Goal: Task Accomplishment & Management: Use online tool/utility

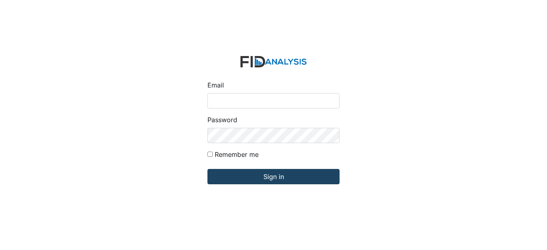
type input "[EMAIL_ADDRESS][DOMAIN_NAME]"
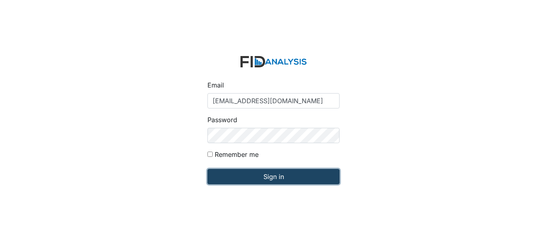
click at [292, 177] on input "Sign in" at bounding box center [274, 176] width 132 height 15
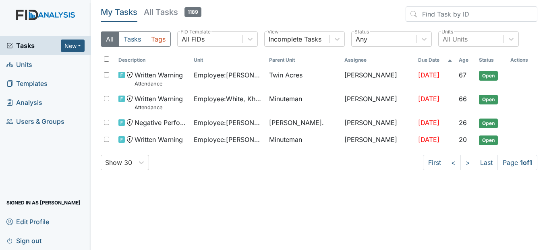
click at [30, 62] on span "Units" at bounding box center [19, 64] width 26 height 12
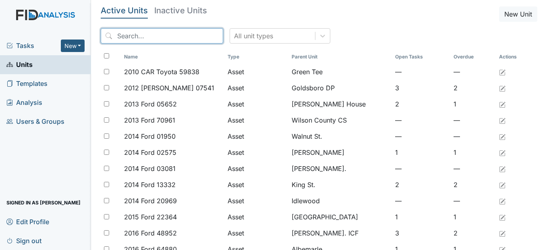
click at [139, 37] on input "search" at bounding box center [162, 35] width 123 height 15
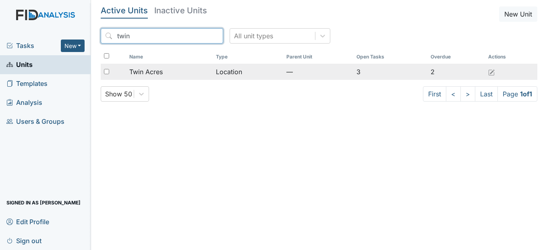
type input "twin"
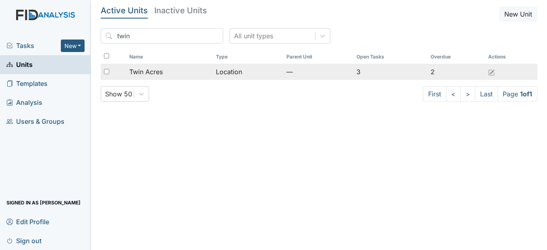
click at [156, 71] on span "Twin Acres" at bounding box center [145, 72] width 33 height 10
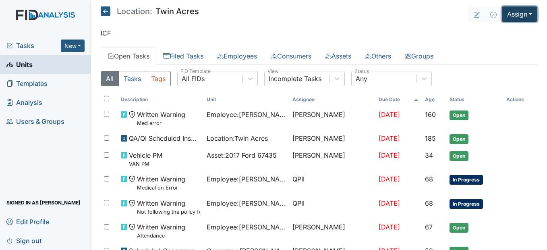
click at [522, 12] on button "Assign" at bounding box center [519, 13] width 35 height 15
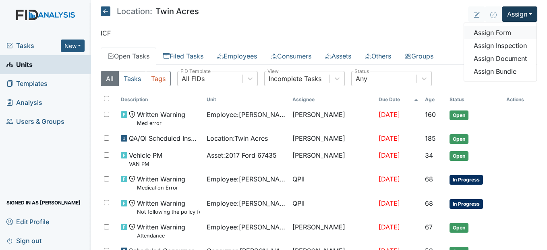
click at [501, 34] on link "Assign Form" at bounding box center [500, 32] width 73 height 13
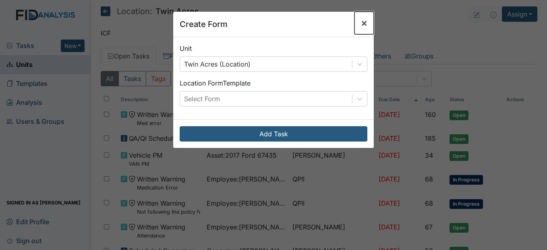
click at [363, 26] on span "×" at bounding box center [364, 23] width 6 height 12
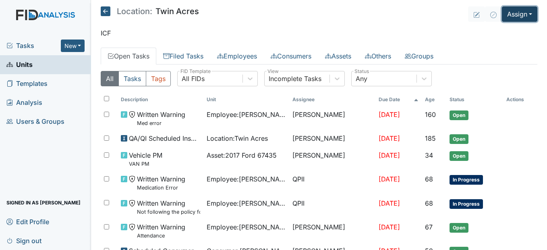
click at [516, 10] on button "Assign" at bounding box center [519, 13] width 35 height 15
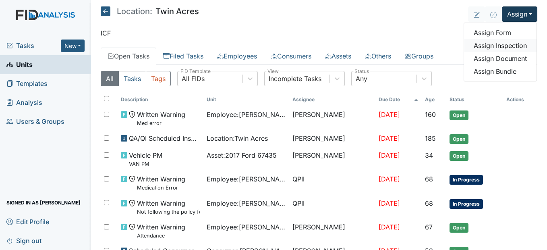
click at [514, 47] on link "Assign Inspection" at bounding box center [500, 45] width 73 height 13
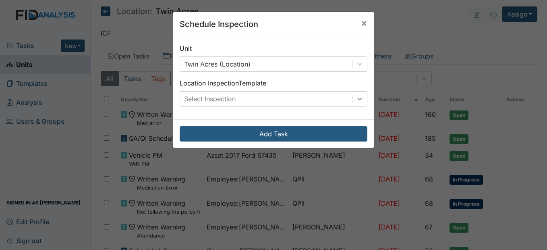
click at [360, 96] on icon at bounding box center [360, 99] width 8 height 8
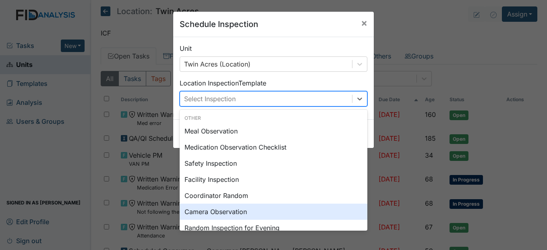
click at [247, 210] on div "Camera Observation" at bounding box center [274, 212] width 188 height 16
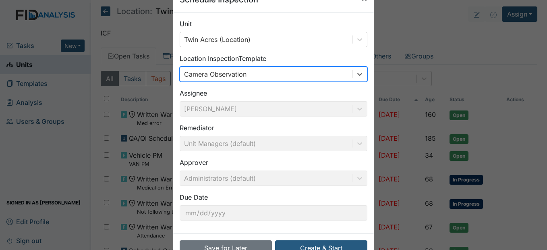
scroll to position [48, 0]
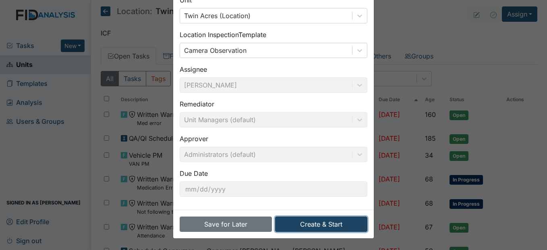
click at [334, 223] on button "Create & Start" at bounding box center [321, 223] width 92 height 15
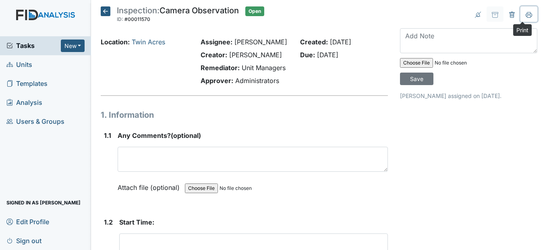
click at [526, 16] on icon at bounding box center [529, 14] width 6 height 4
click at [104, 10] on icon at bounding box center [106, 11] width 10 height 10
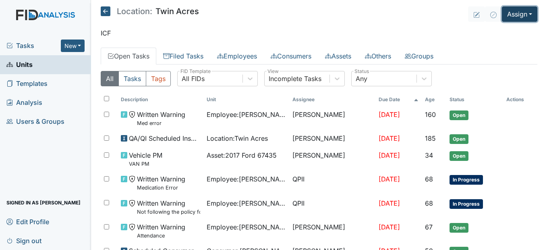
click at [522, 13] on button "Assign" at bounding box center [519, 13] width 35 height 15
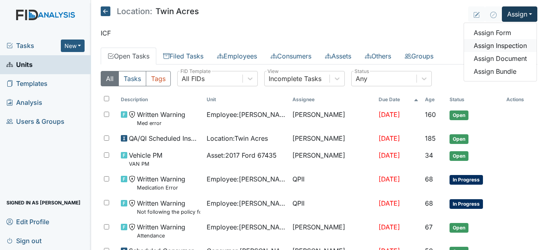
click at [512, 48] on link "Assign Inspection" at bounding box center [500, 45] width 73 height 13
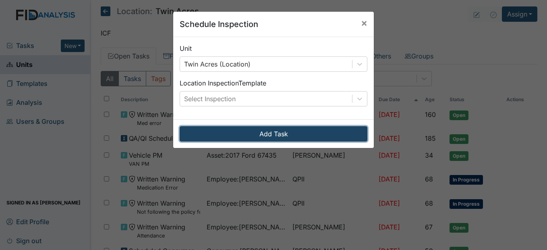
click at [338, 133] on button "Add Task" at bounding box center [274, 133] width 188 height 15
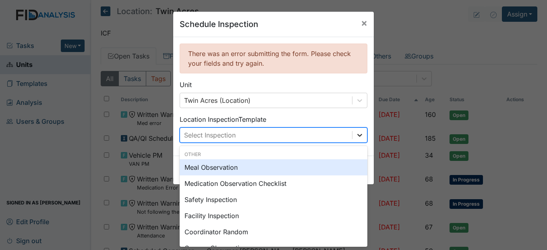
click at [360, 129] on div at bounding box center [360, 135] width 15 height 15
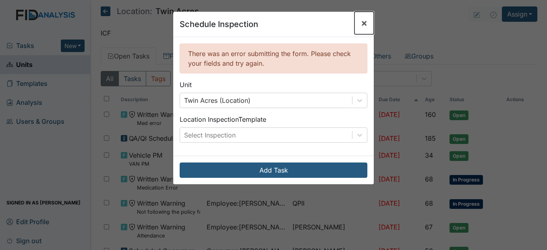
click at [365, 21] on button "×" at bounding box center [364, 23] width 19 height 23
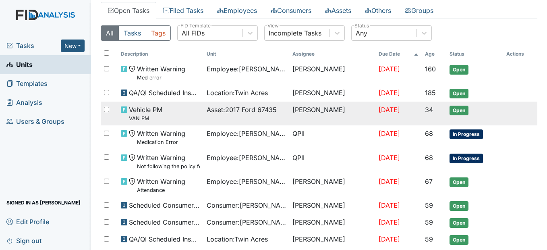
scroll to position [0, 0]
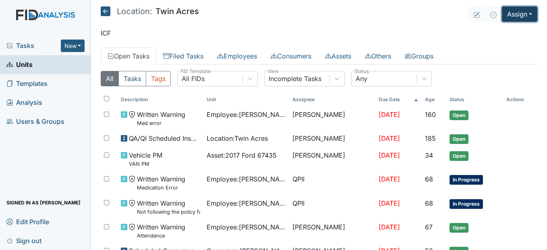
click at [526, 15] on button "Assign" at bounding box center [519, 13] width 35 height 15
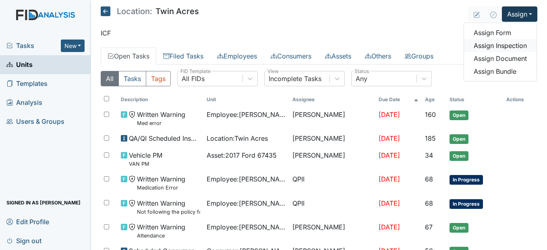
click at [508, 49] on link "Assign Inspection" at bounding box center [500, 45] width 73 height 13
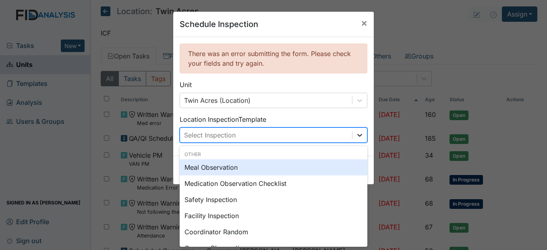
click at [362, 137] on div at bounding box center [360, 135] width 15 height 15
click at [243, 172] on div "Meal Observation" at bounding box center [274, 167] width 188 height 16
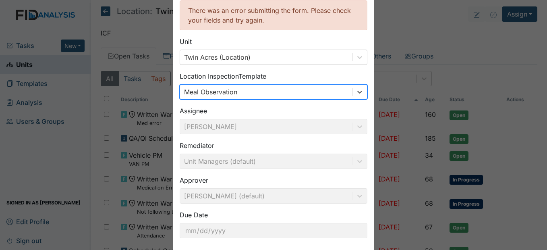
scroll to position [85, 0]
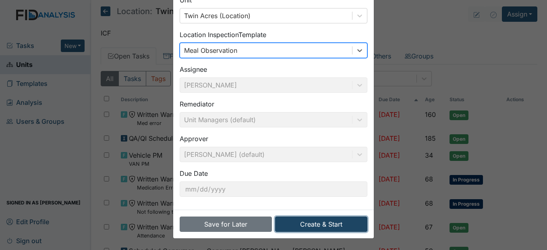
click at [332, 222] on button "Create & Start" at bounding box center [321, 223] width 92 height 15
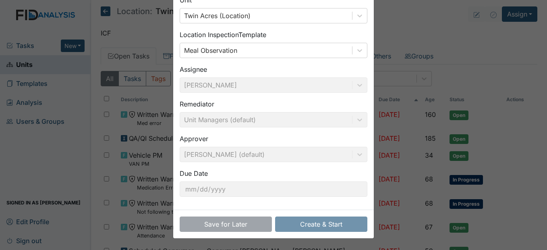
scroll to position [48, 0]
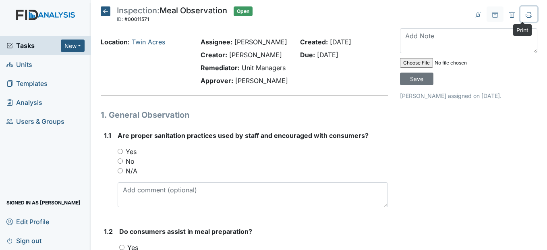
click at [526, 13] on icon at bounding box center [529, 15] width 6 height 6
